Goal: Information Seeking & Learning: Learn about a topic

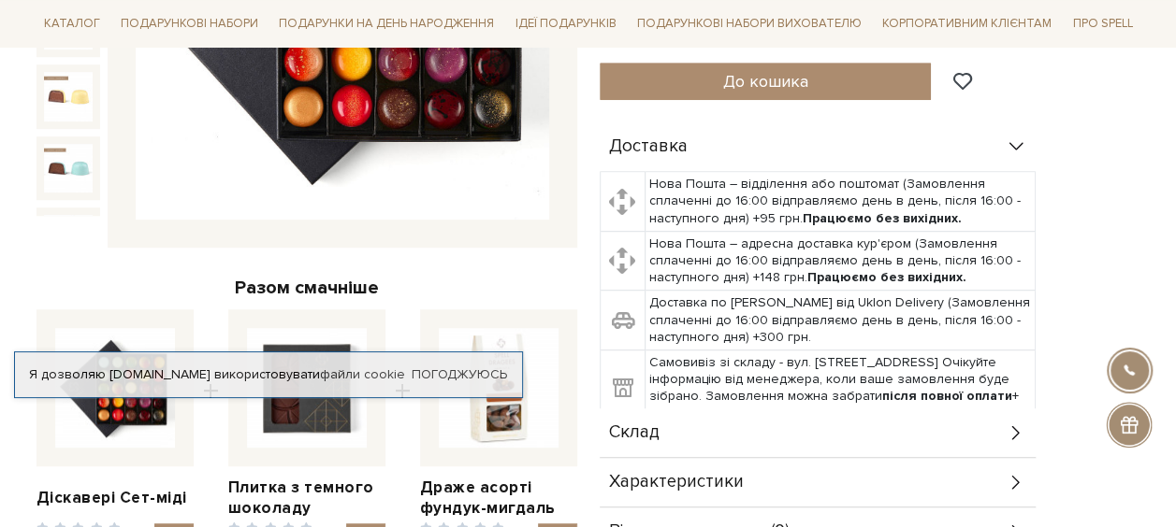
scroll to position [187, 0]
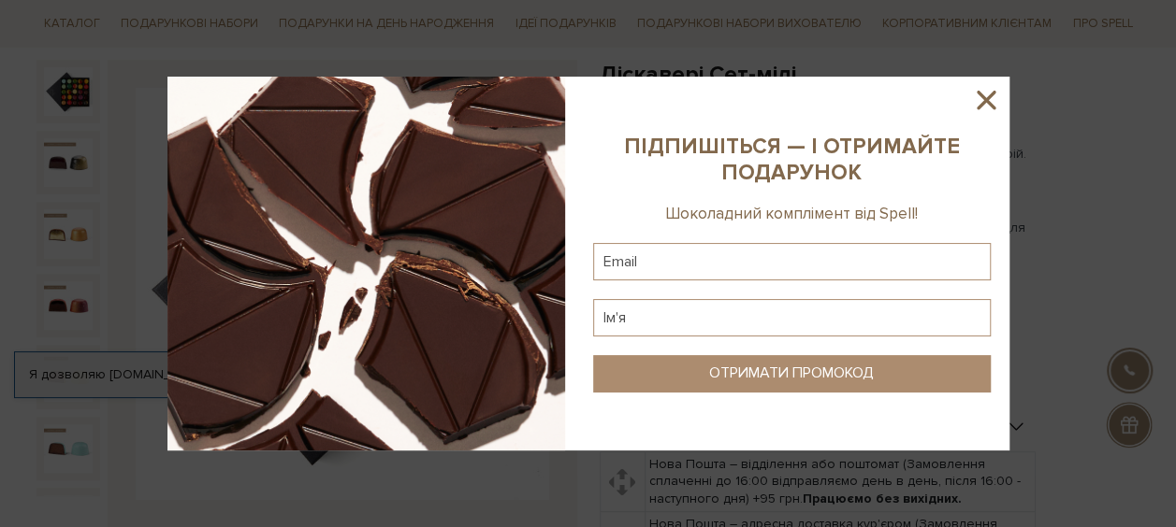
click at [989, 97] on icon at bounding box center [986, 100] width 32 height 32
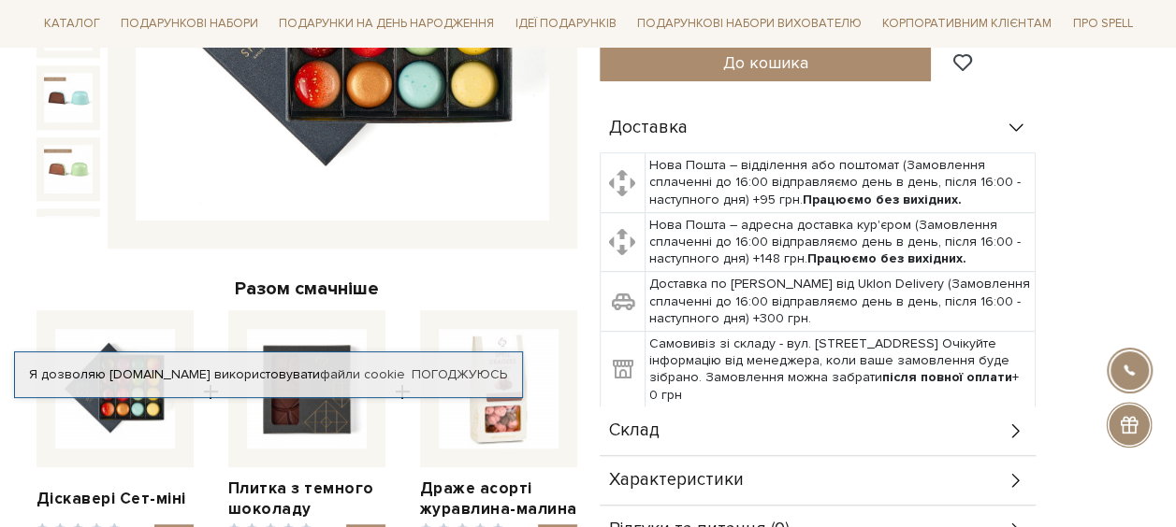
scroll to position [655, 0]
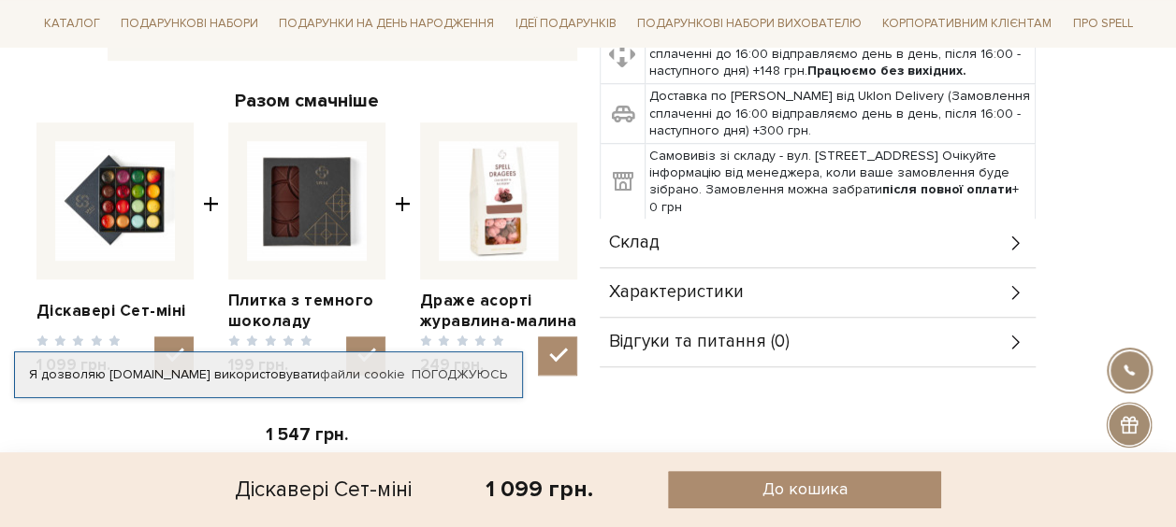
click at [1015, 290] on icon at bounding box center [1015, 292] width 21 height 21
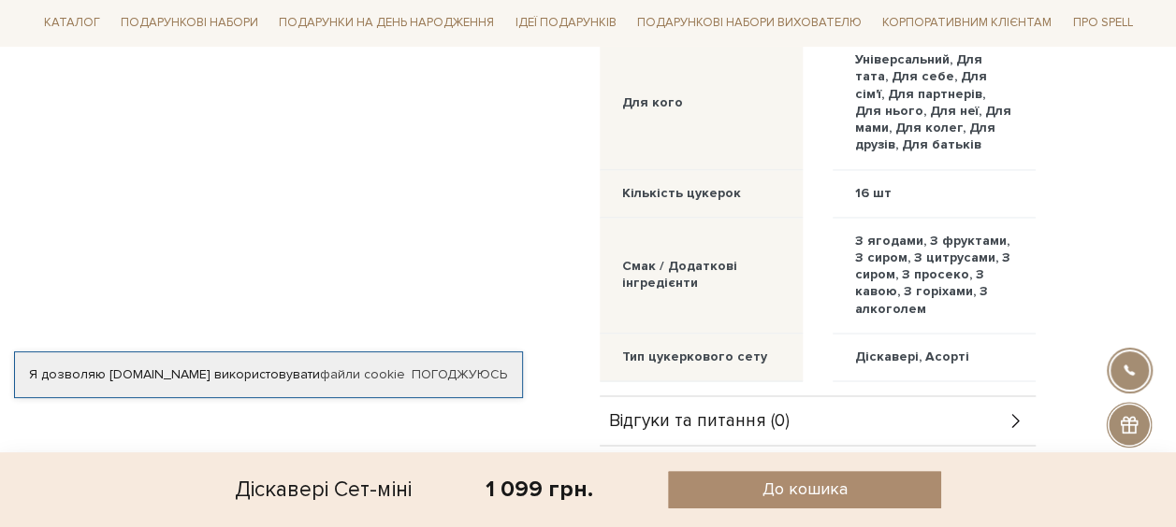
scroll to position [1403, 0]
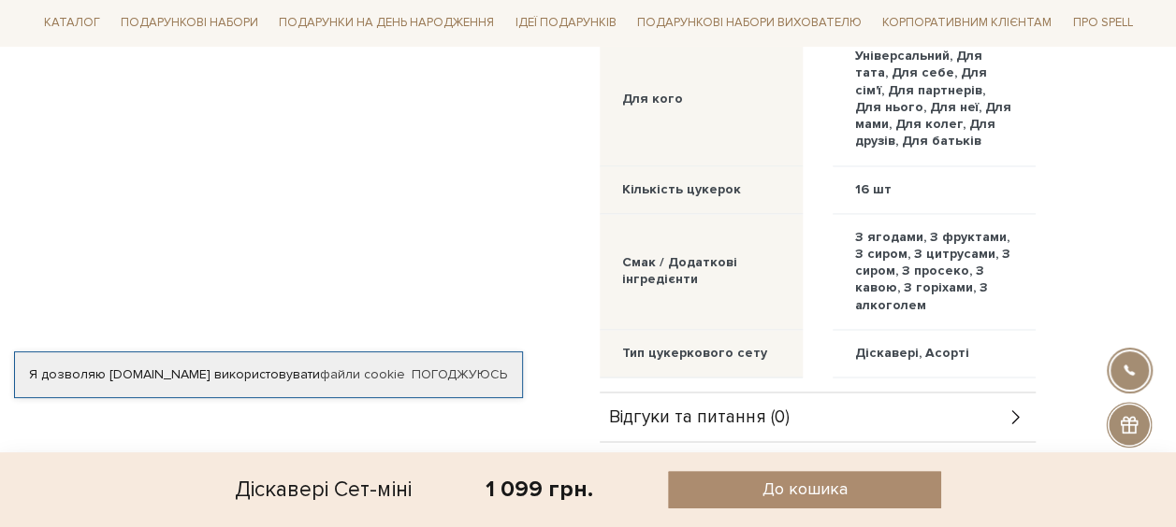
click at [984, 369] on div "Діскавері, Асорті" at bounding box center [933, 354] width 203 height 48
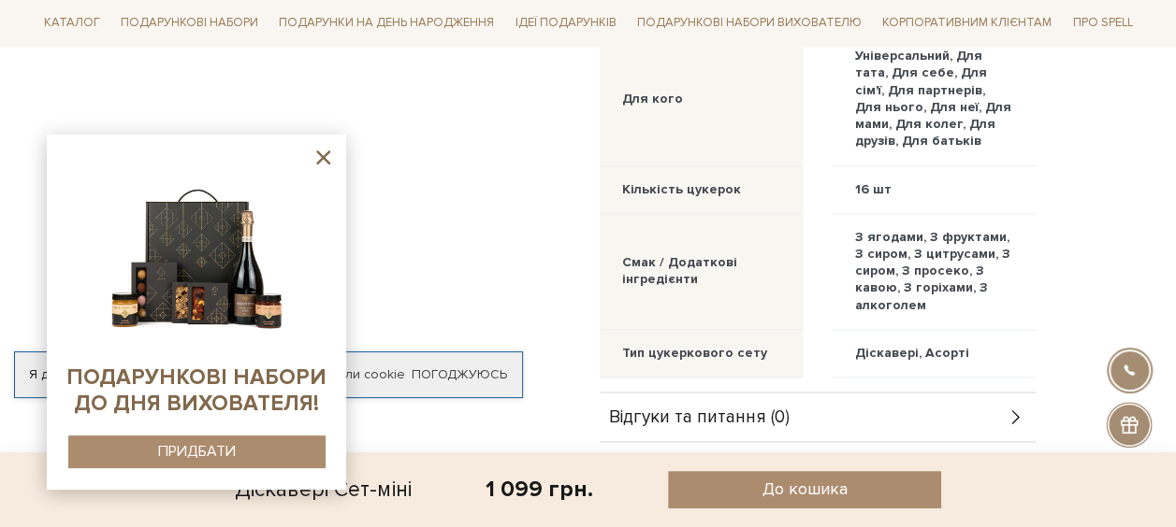
click at [322, 157] on icon at bounding box center [323, 158] width 14 height 14
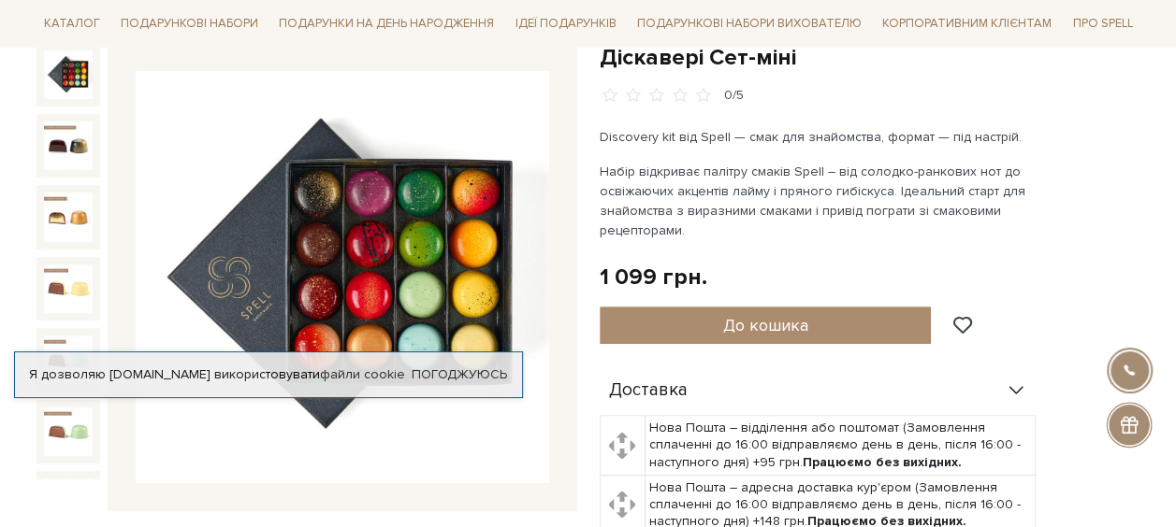
scroll to position [187, 0]
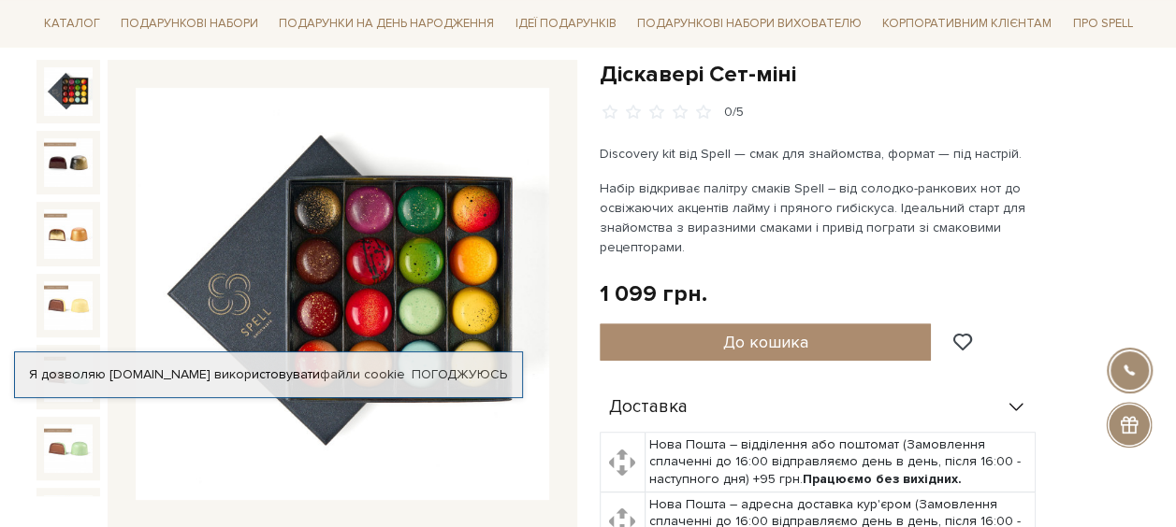
drag, startPoint x: 599, startPoint y: 187, endPoint x: 735, endPoint y: 243, distance: 146.8
click at [735, 243] on p "Набір відкриває палітру смаків Spell – від солодко-ранкових нот до освіжаючих а…" at bounding box center [818, 218] width 439 height 79
copy p "Набір відкриває палітру смаків Spell – від солодко-ранкових нот до освіжаючих а…"
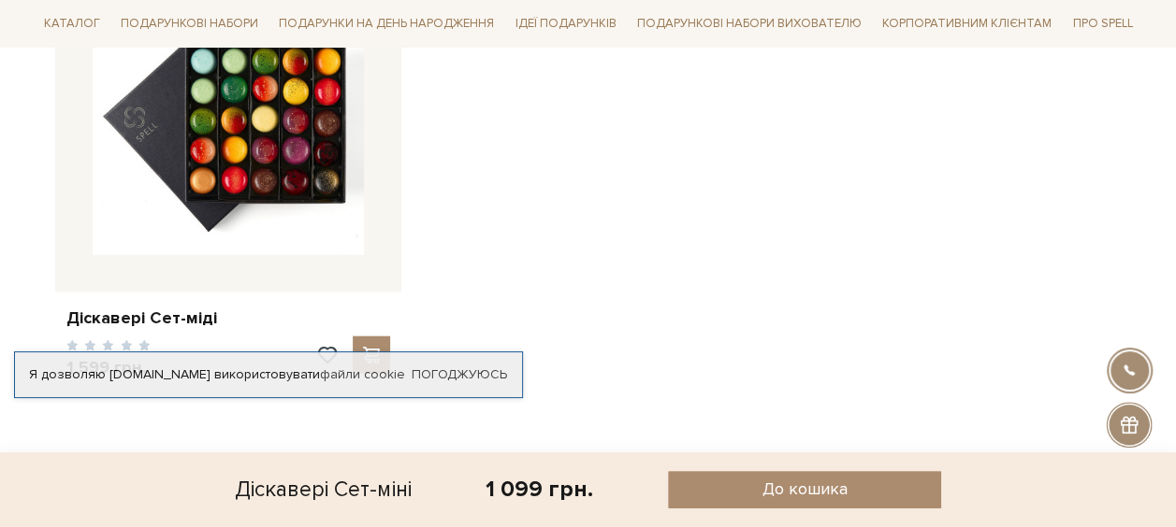
scroll to position [2151, 0]
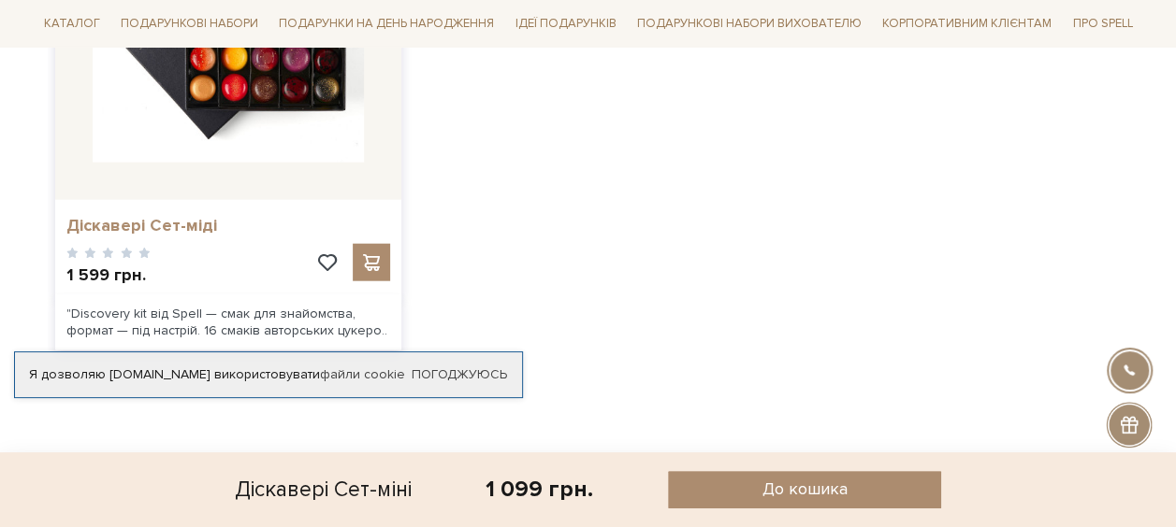
click at [186, 235] on link "Діскавері Сет-міді" at bounding box center [228, 226] width 324 height 22
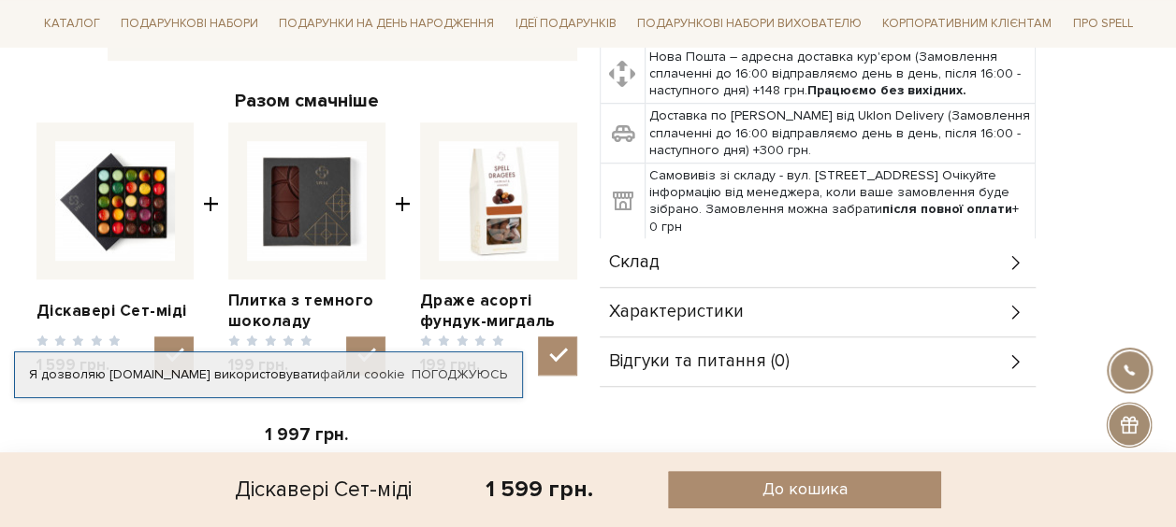
scroll to position [748, 0]
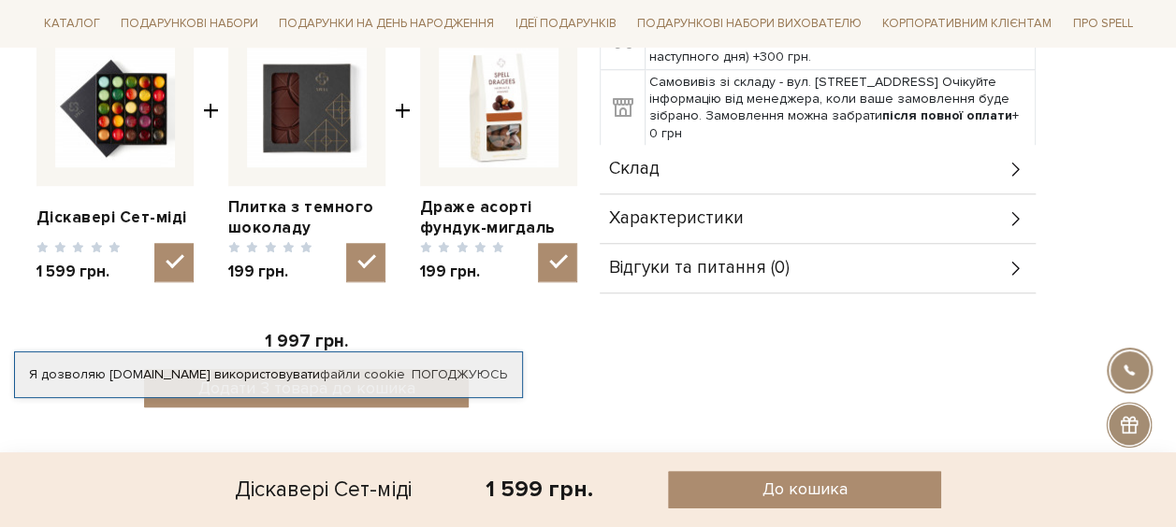
click at [682, 210] on span "Характеристики" at bounding box center [676, 218] width 135 height 17
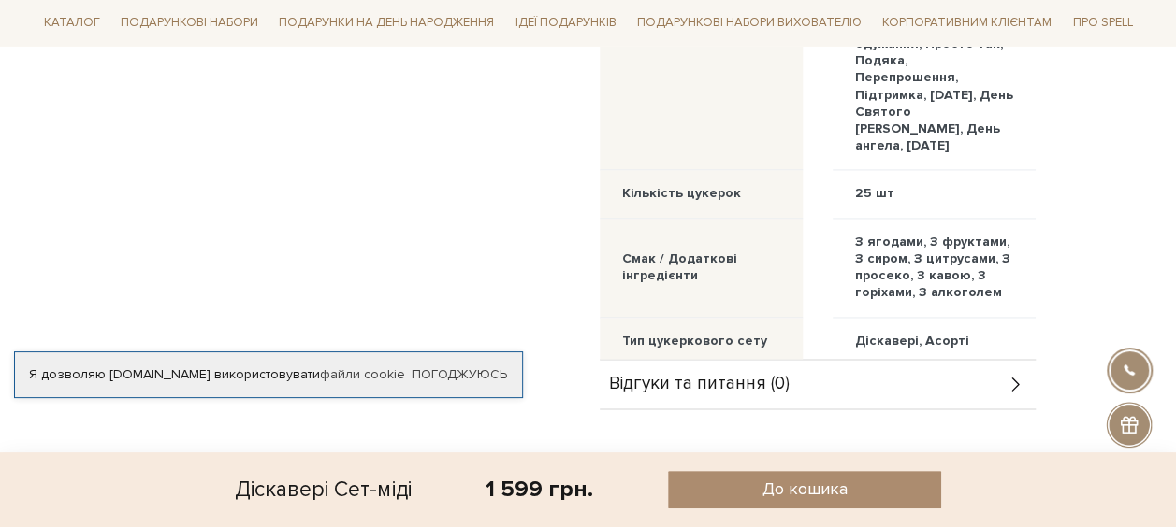
scroll to position [1309, 0]
